Goal: Information Seeking & Learning: Learn about a topic

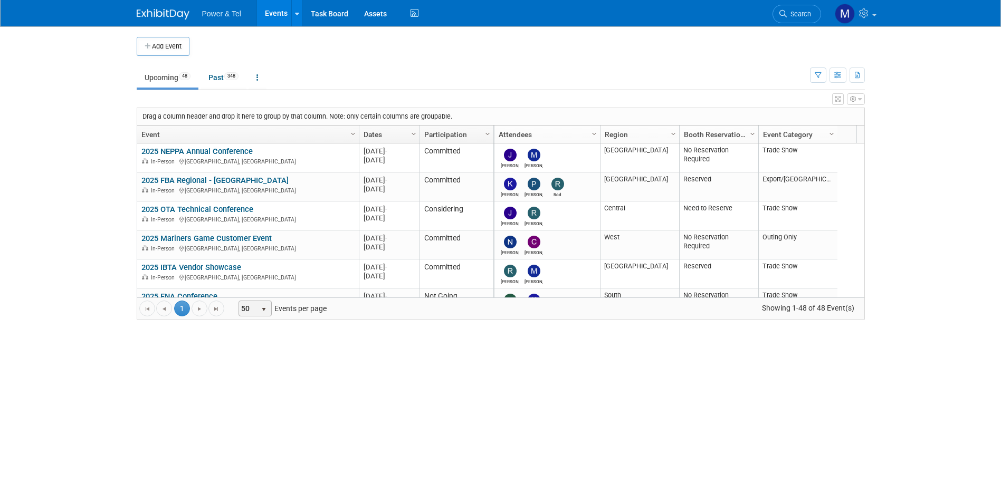
click at [260, 302] on span "select" at bounding box center [264, 308] width 14 height 15
click at [257, 363] on li "100" at bounding box center [255, 368] width 30 height 14
click at [269, 314] on span "select" at bounding box center [264, 308] width 14 height 15
click at [260, 347] on li "50" at bounding box center [255, 353] width 30 height 14
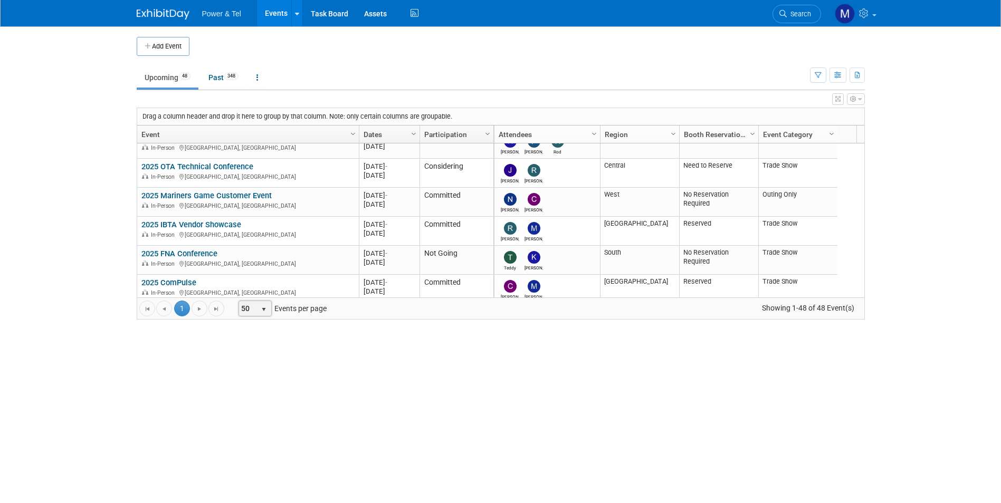
scroll to position [63, 0]
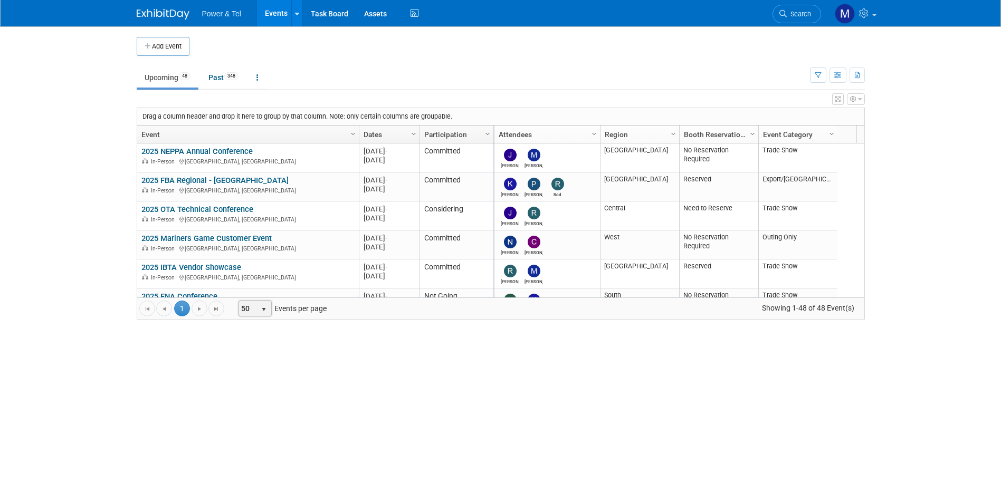
click at [769, 291] on div "[PERSON_NAME] [GEOGRAPHIC_DATA] No Reservation Required Trade Show 2025 M-2025-…" at bounding box center [678, 221] width 371 height 154
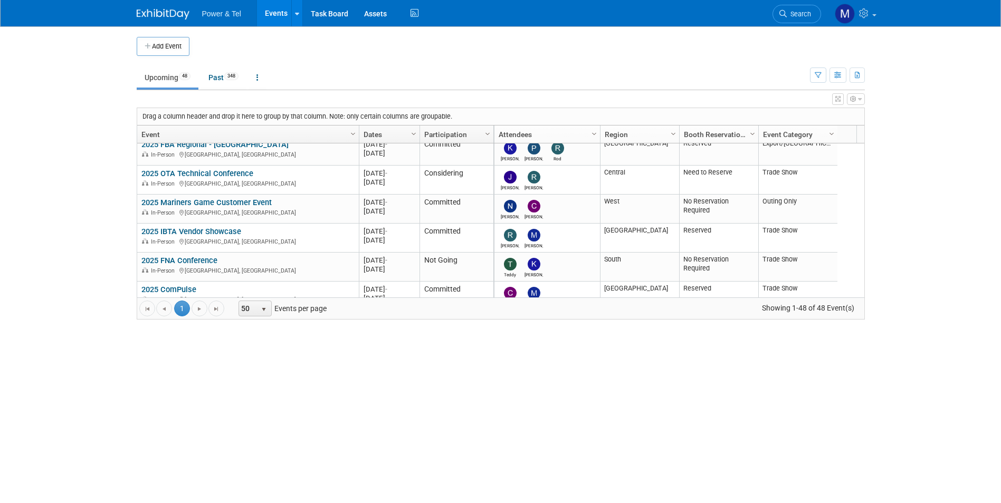
click at [769, 298] on div "Go to the first page Go to the previous page 1 1 Go to the next page Go to the …" at bounding box center [500, 309] width 727 height 22
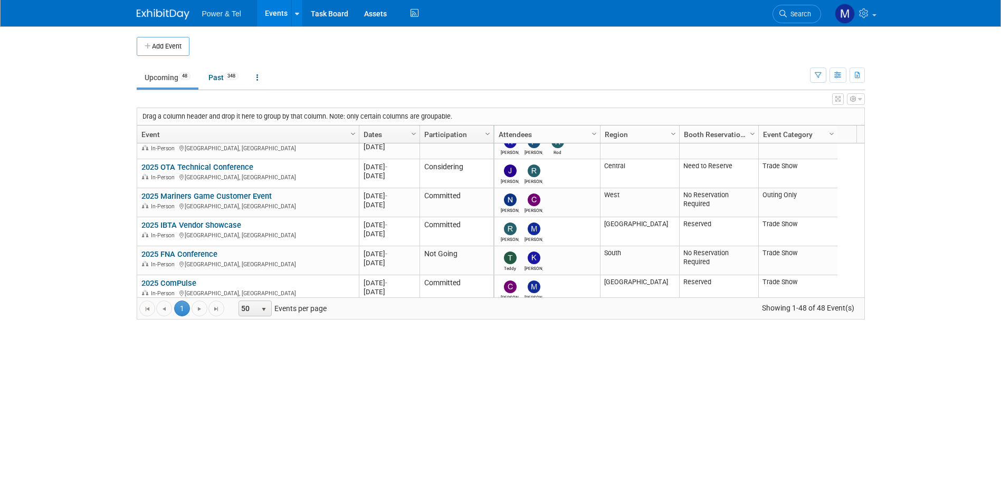
click at [769, 298] on div "Add Event New Event Duplicate Event Warning There is another event in your work…" at bounding box center [501, 222] width 744 height 392
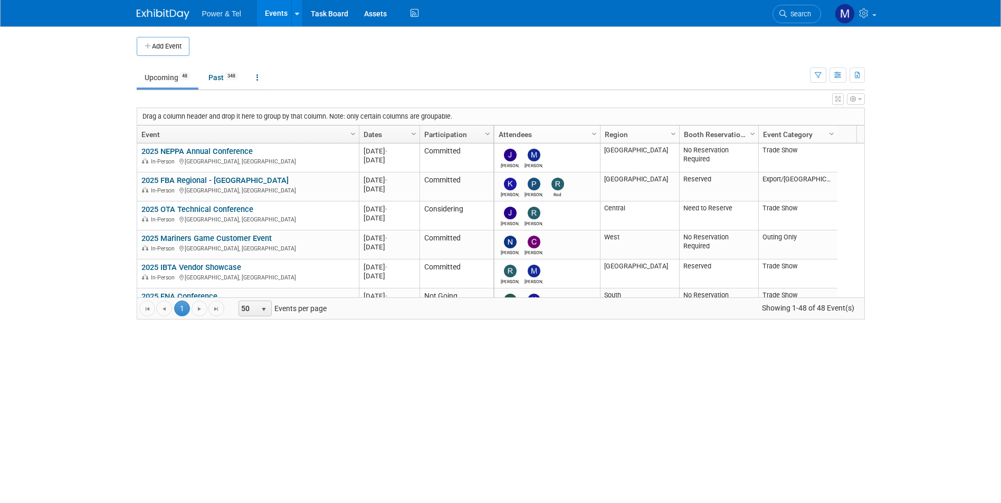
click at [769, 11] on link "Search" at bounding box center [796, 14] width 49 height 18
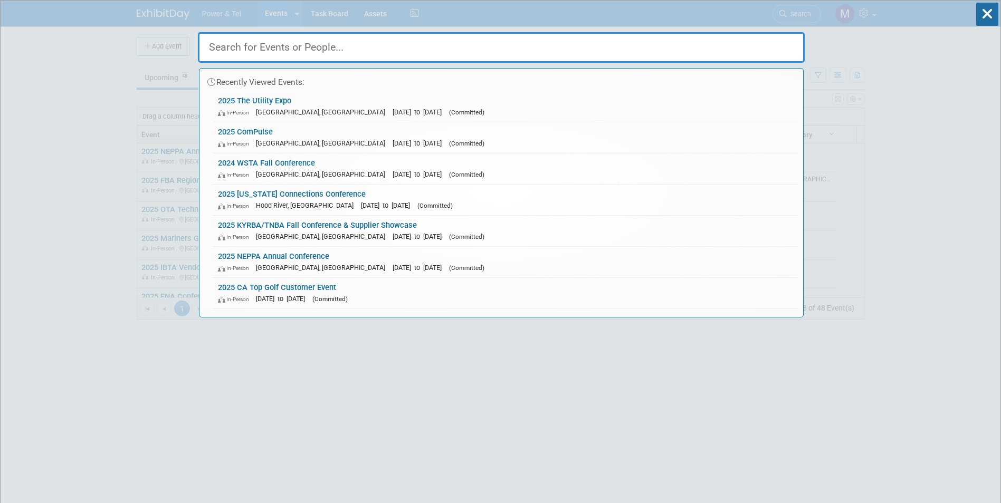
click at [612, 64] on div "Recently Viewed Events: 2025 The Utility Expo In-Person [GEOGRAPHIC_DATA], [GEO…" at bounding box center [501, 172] width 607 height 291
click at [612, 56] on input "text" at bounding box center [501, 47] width 607 height 31
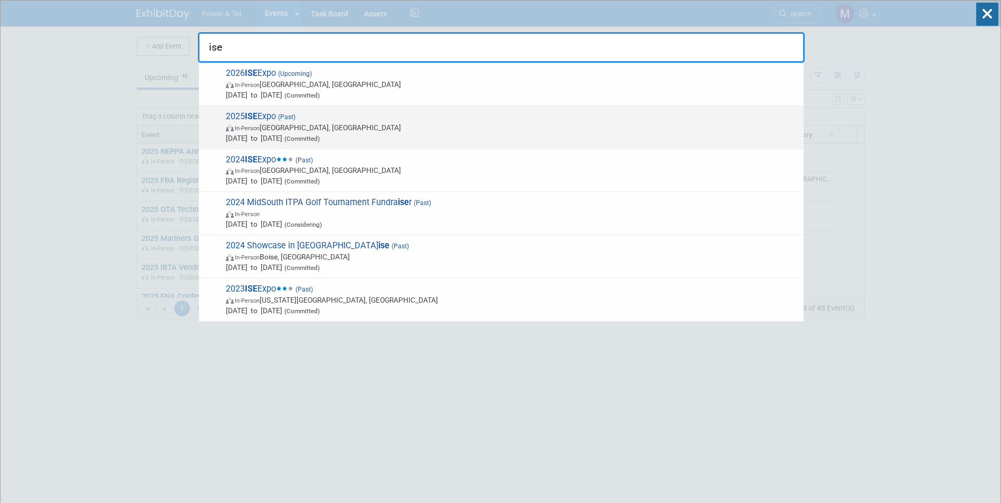
type input "ise"
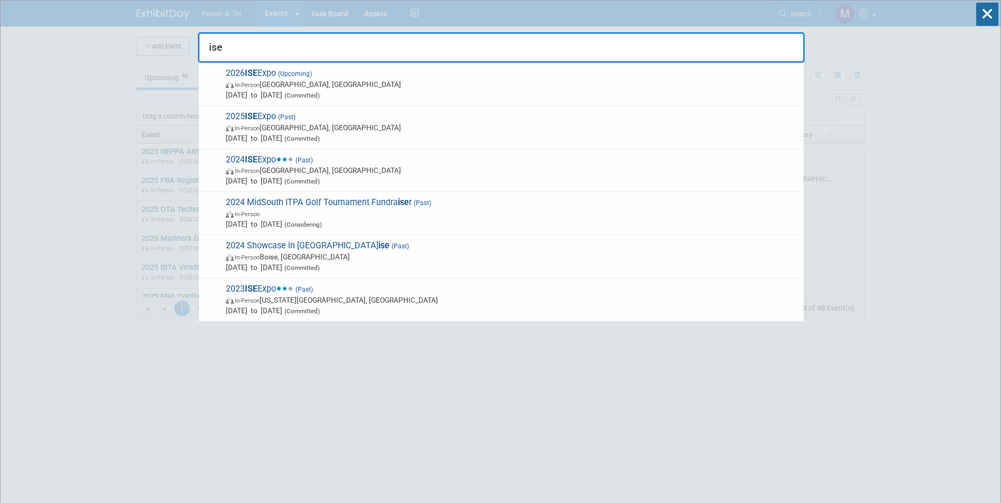
click at [339, 123] on span "2025 ISE Expo (Past) In-Person [GEOGRAPHIC_DATA], [GEOGRAPHIC_DATA] [DATE] to […" at bounding box center [511, 127] width 576 height 32
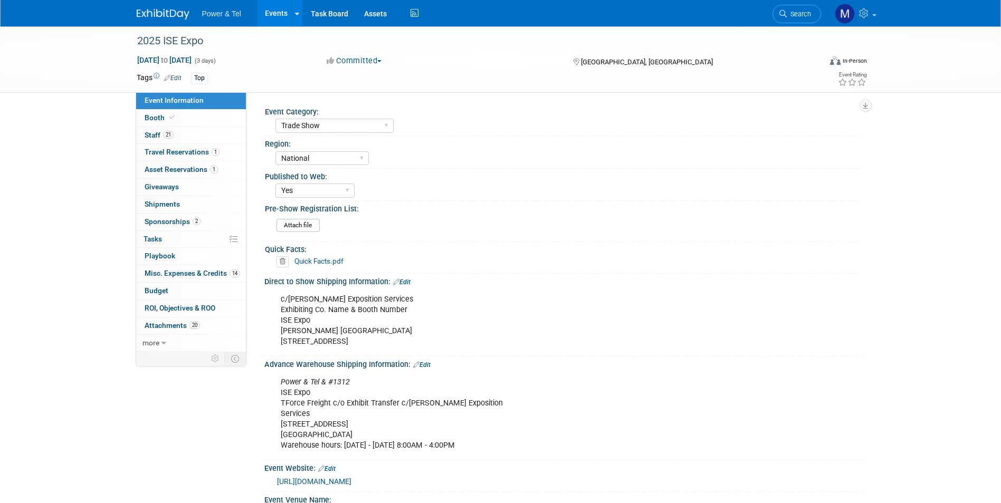
select select "Trade Show"
select select "National"
select select "Yes"
click at [174, 123] on link "Booth" at bounding box center [191, 118] width 110 height 17
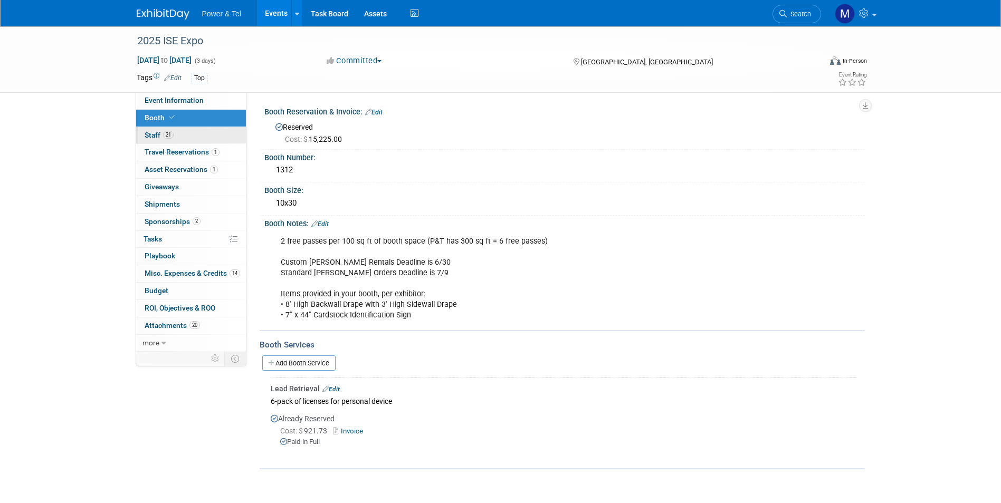
click at [196, 138] on link "21 Staff 21" at bounding box center [191, 135] width 110 height 17
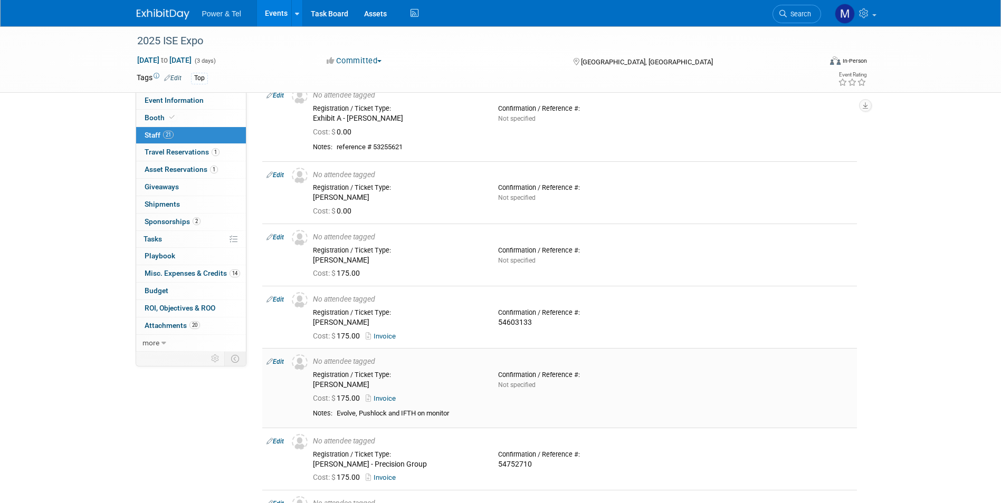
scroll to position [317, 0]
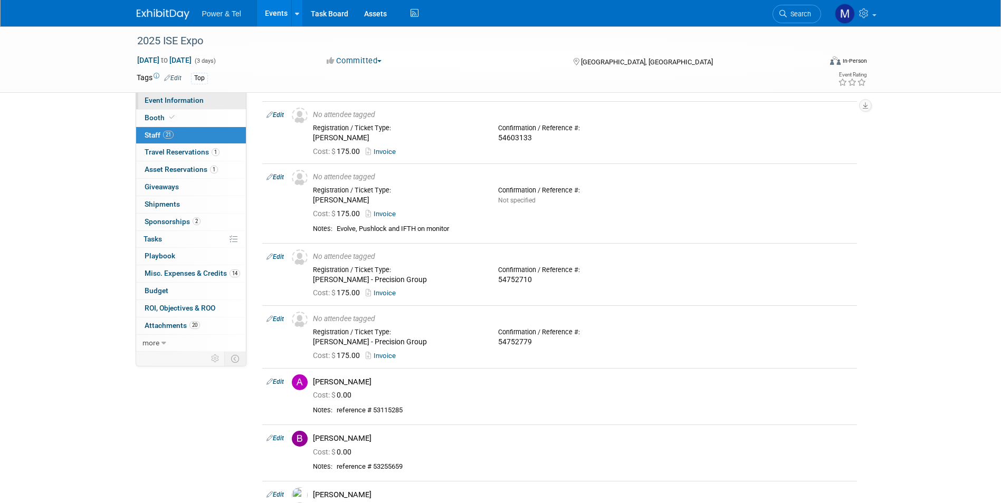
click at [209, 102] on link "Event Information" at bounding box center [191, 100] width 110 height 17
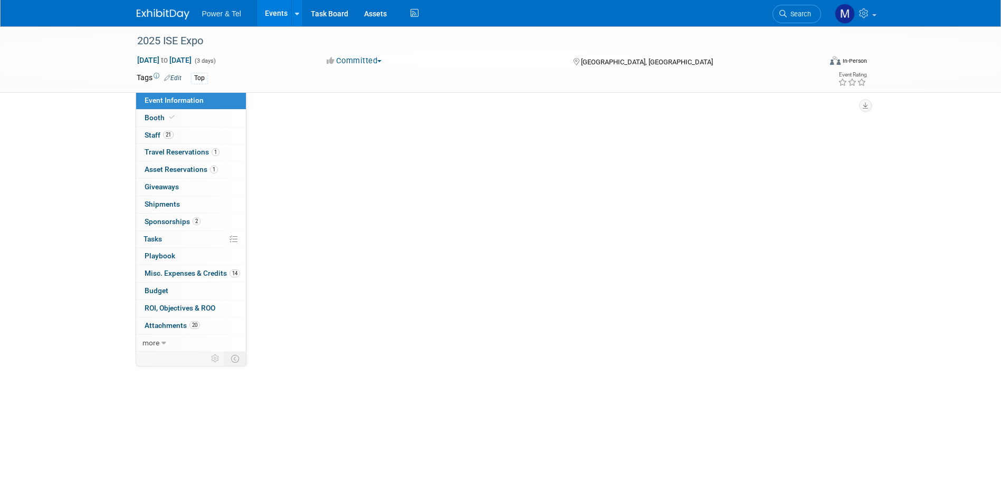
scroll to position [0, 0]
select select "Trade Show"
select select "National"
select select "Yes"
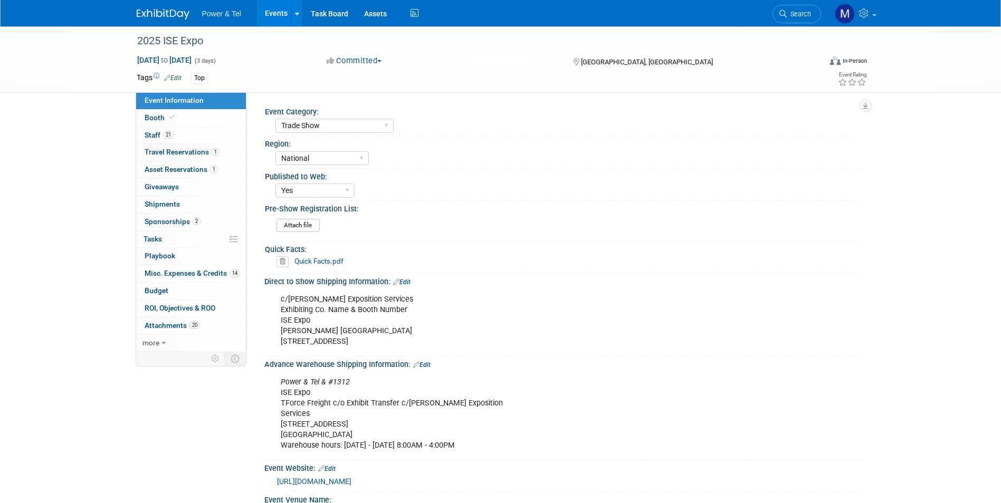
click at [174, 109] on link "Event Information" at bounding box center [191, 100] width 110 height 17
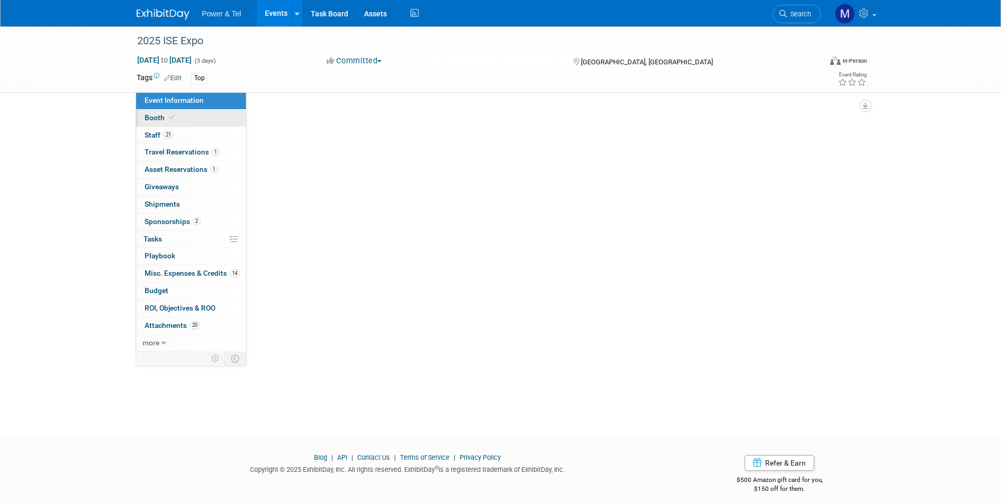
select select "Trade Show"
select select "National"
select select "Yes"
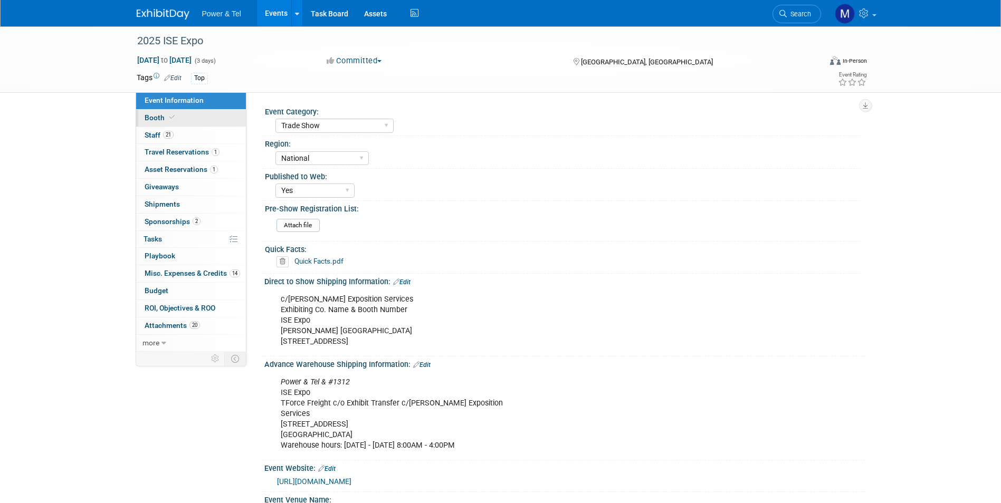
click at [183, 117] on link "Booth" at bounding box center [191, 118] width 110 height 17
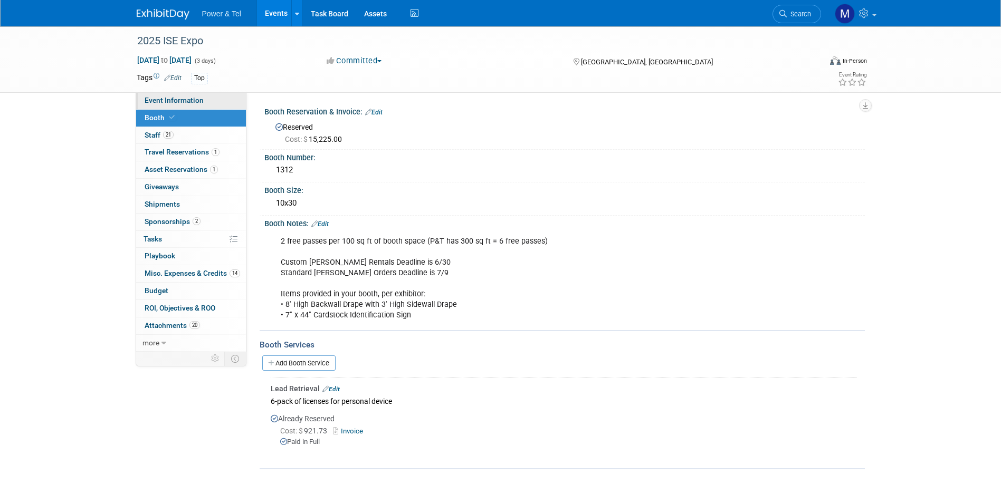
click at [209, 95] on link "Event Information" at bounding box center [191, 100] width 110 height 17
select select "Trade Show"
select select "National"
select select "Yes"
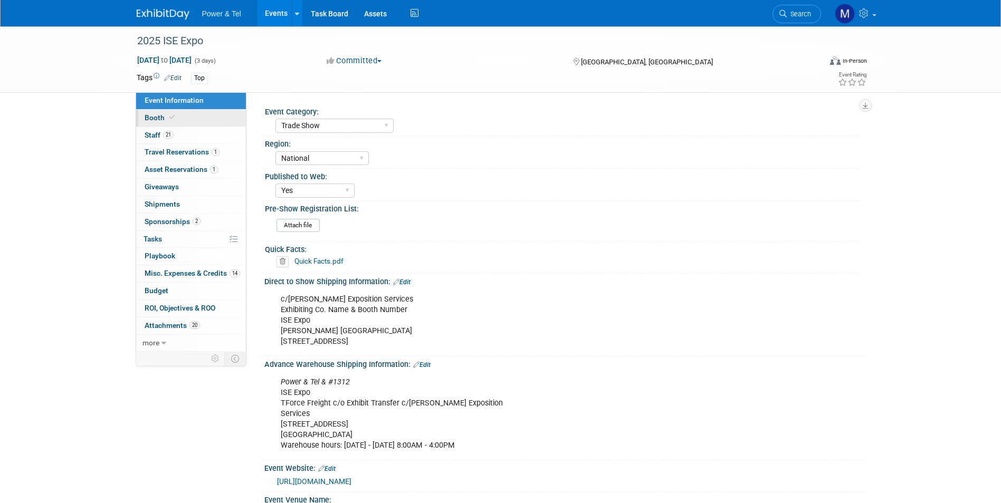
click at [201, 119] on link "Booth" at bounding box center [191, 118] width 110 height 17
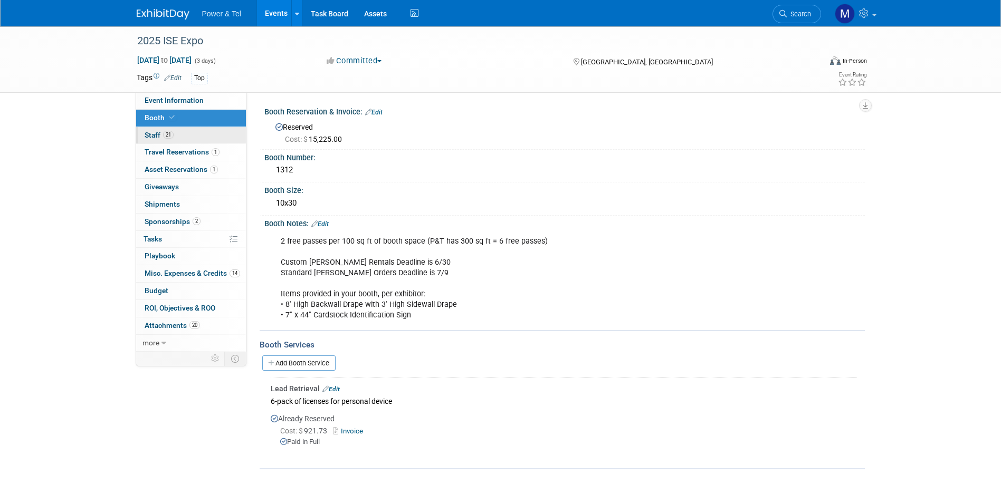
click at [192, 131] on link "21 Staff 21" at bounding box center [191, 135] width 110 height 17
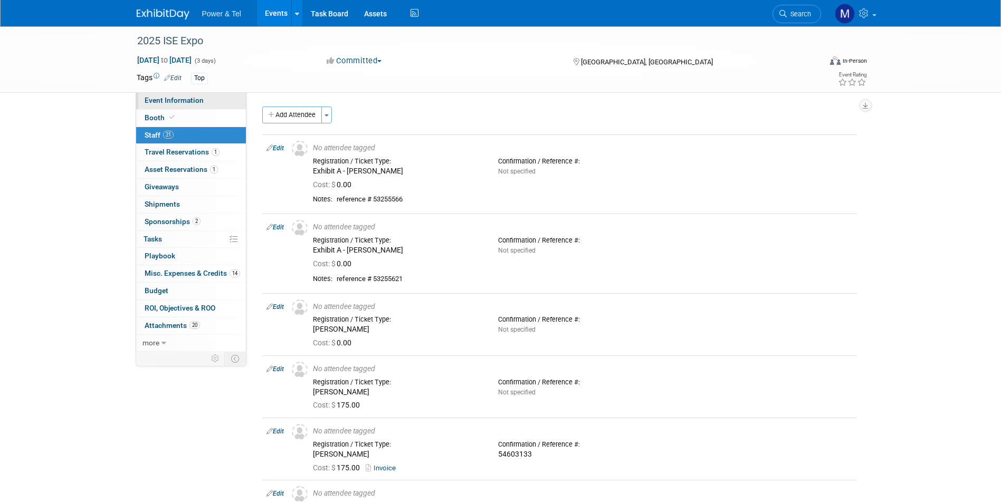
click at [205, 96] on link "Event Information" at bounding box center [191, 100] width 110 height 17
select select "Trade Show"
select select "National"
select select "Yes"
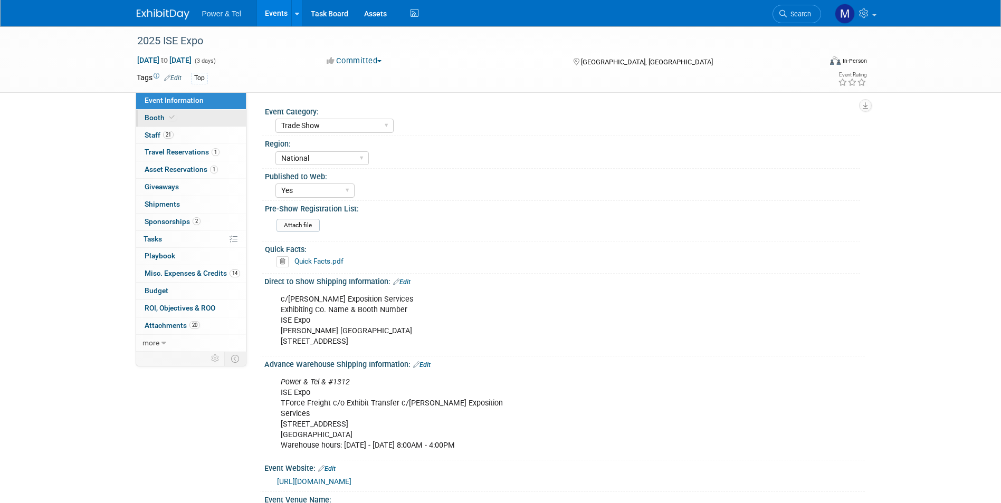
click at [186, 112] on link "Booth" at bounding box center [191, 118] width 110 height 17
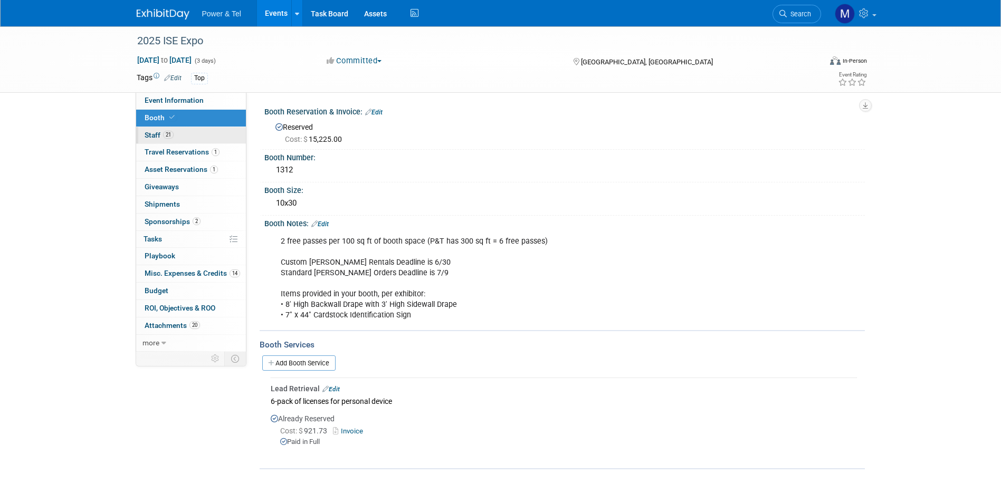
click at [221, 139] on link "21 Staff 21" at bounding box center [191, 135] width 110 height 17
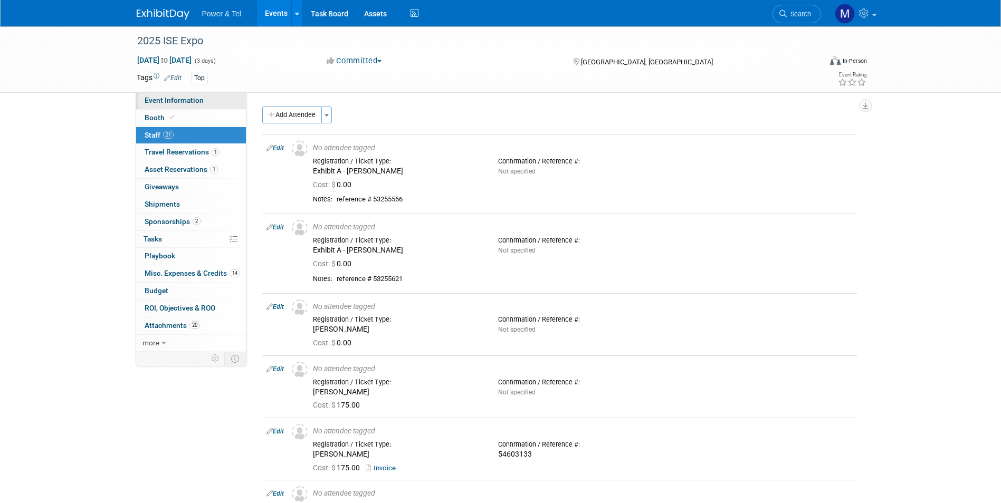
click at [208, 100] on link "Event Information" at bounding box center [191, 100] width 110 height 17
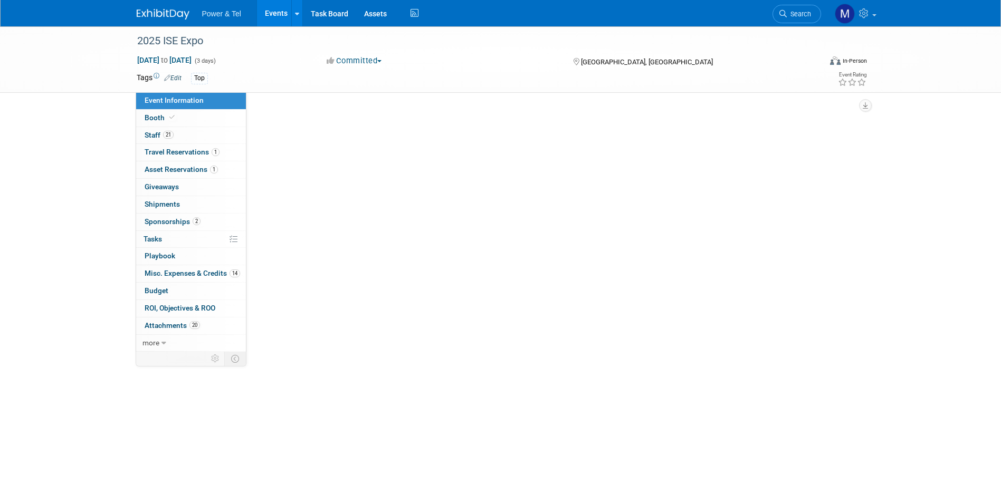
select select "Trade Show"
select select "National"
select select "Yes"
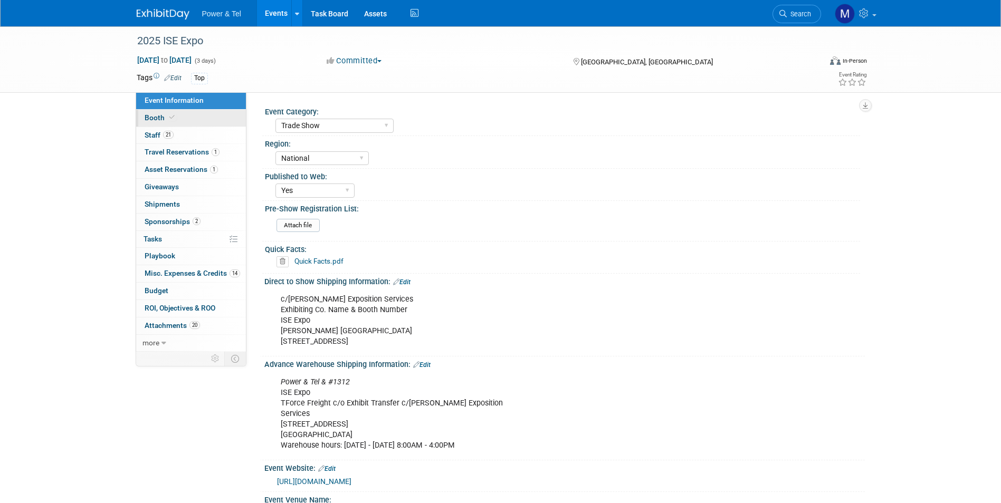
click at [192, 112] on link "Booth" at bounding box center [191, 118] width 110 height 17
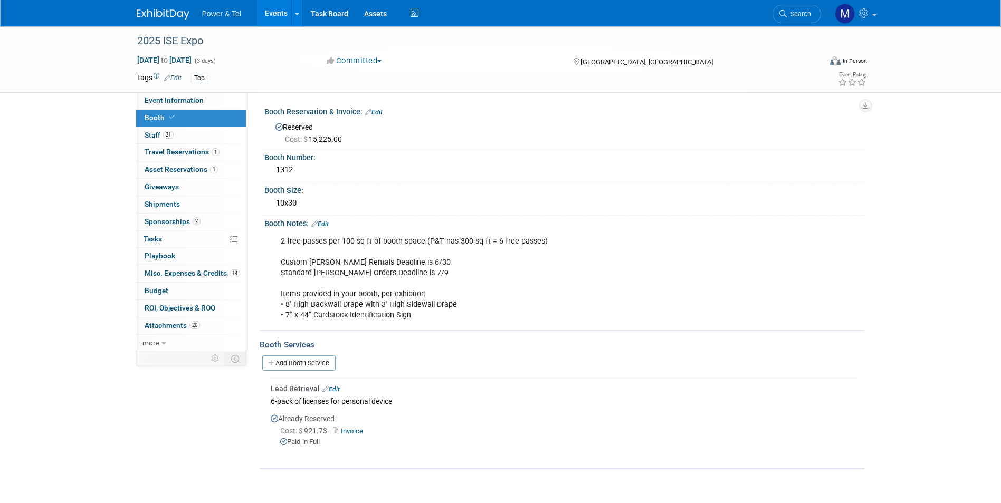
click at [194, 110] on link "Booth" at bounding box center [191, 118] width 110 height 17
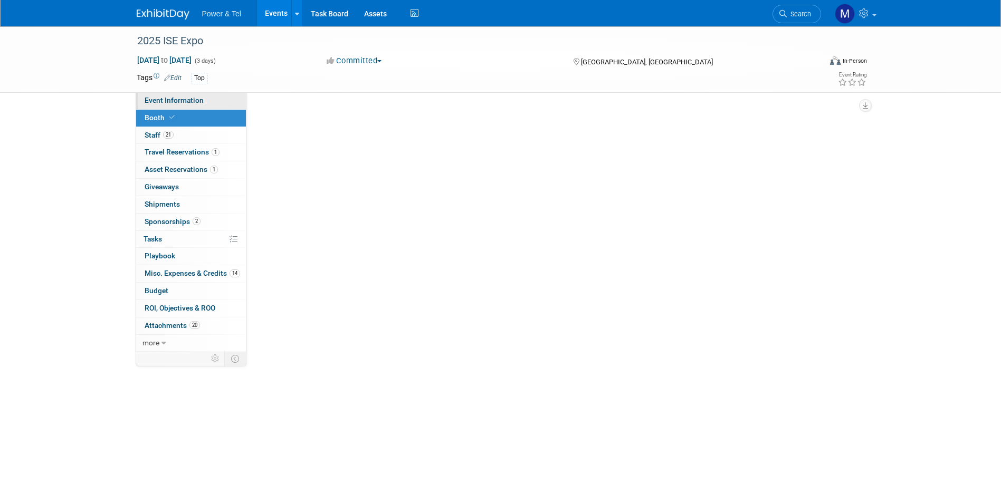
click at [200, 98] on span "Event Information" at bounding box center [174, 100] width 59 height 8
select select "Trade Show"
select select "National"
select select "Yes"
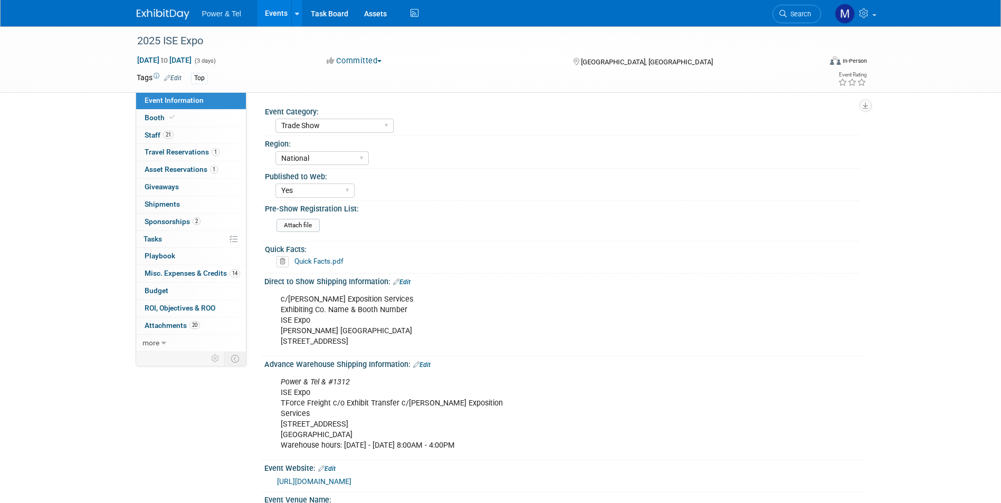
click at [310, 257] on link "Quick Facts.pdf" at bounding box center [318, 261] width 49 height 8
